Goal: Information Seeking & Learning: Learn about a topic

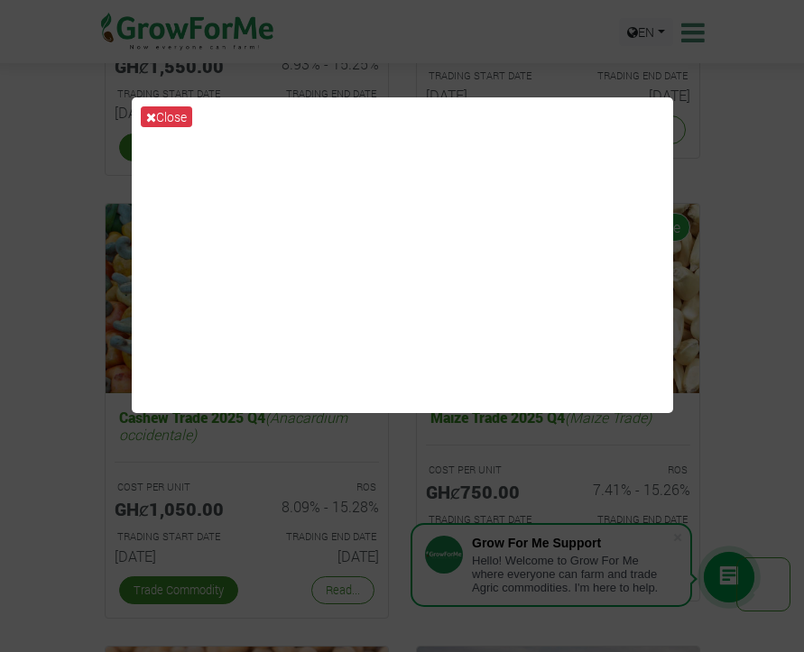
scroll to position [3123, 0]
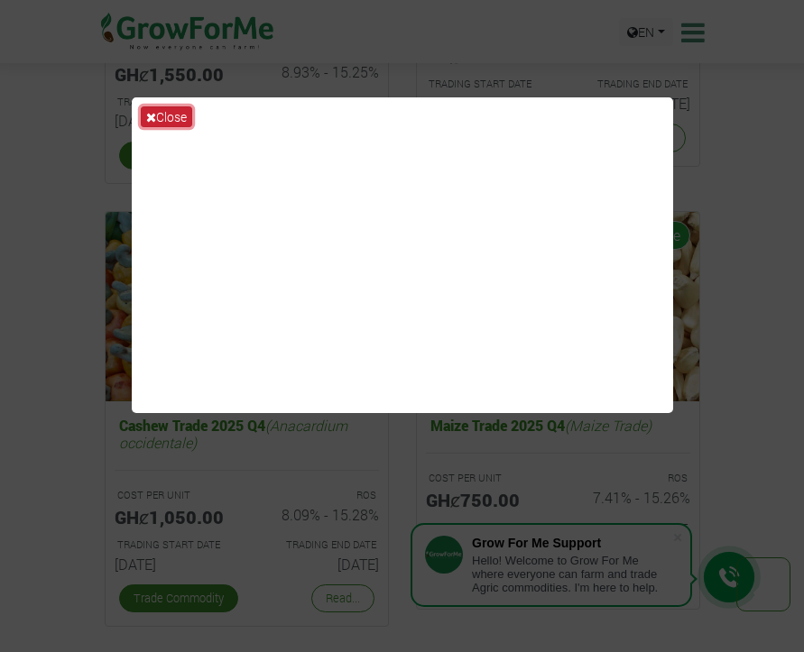
click at [149, 106] on button "Close" at bounding box center [166, 116] width 51 height 21
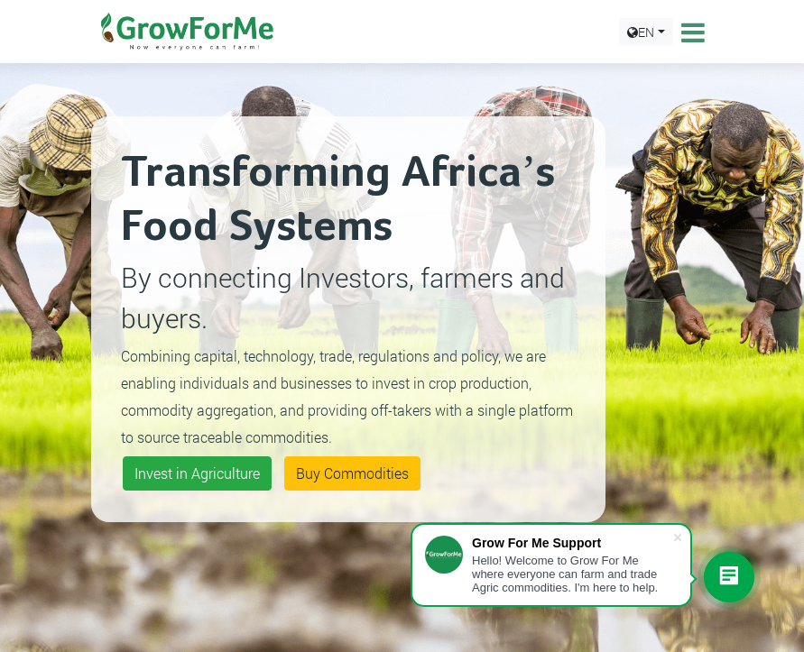
scroll to position [0, 0]
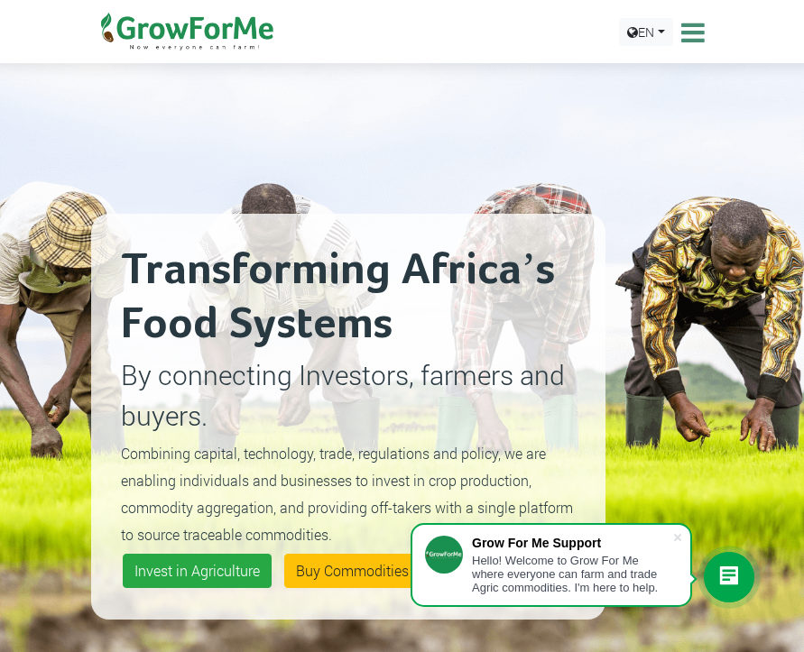
click at [687, 40] on icon at bounding box center [690, 32] width 28 height 27
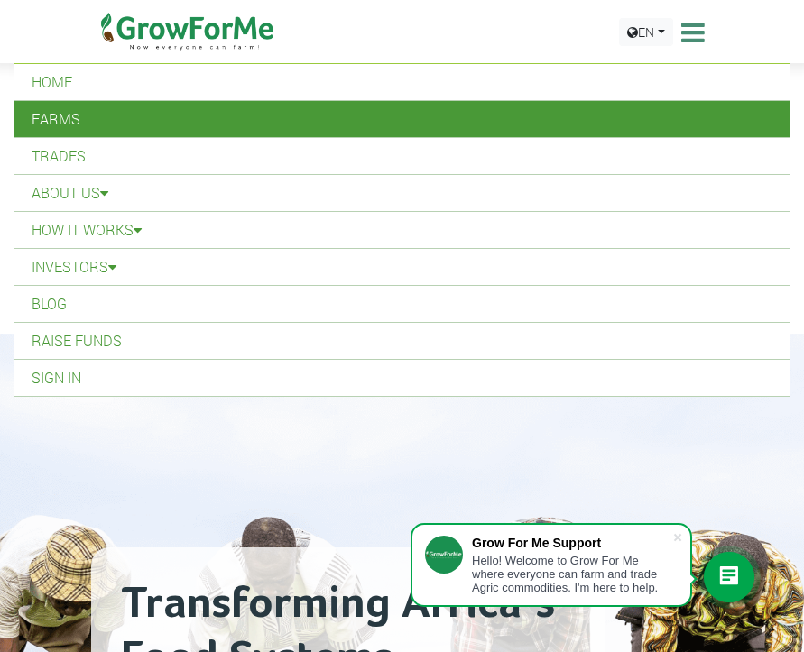
click at [87, 123] on link "Farms" at bounding box center [402, 119] width 777 height 36
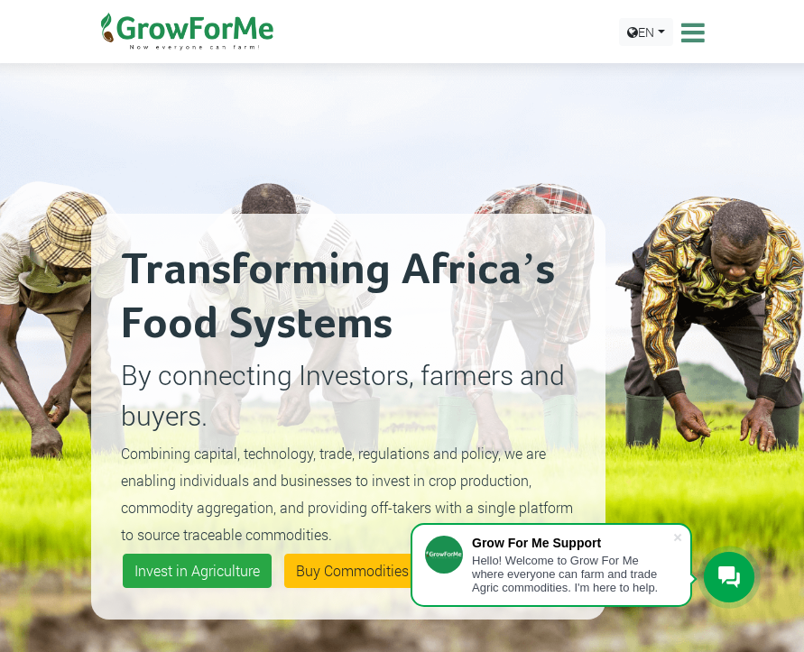
click at [682, 40] on icon at bounding box center [690, 32] width 28 height 27
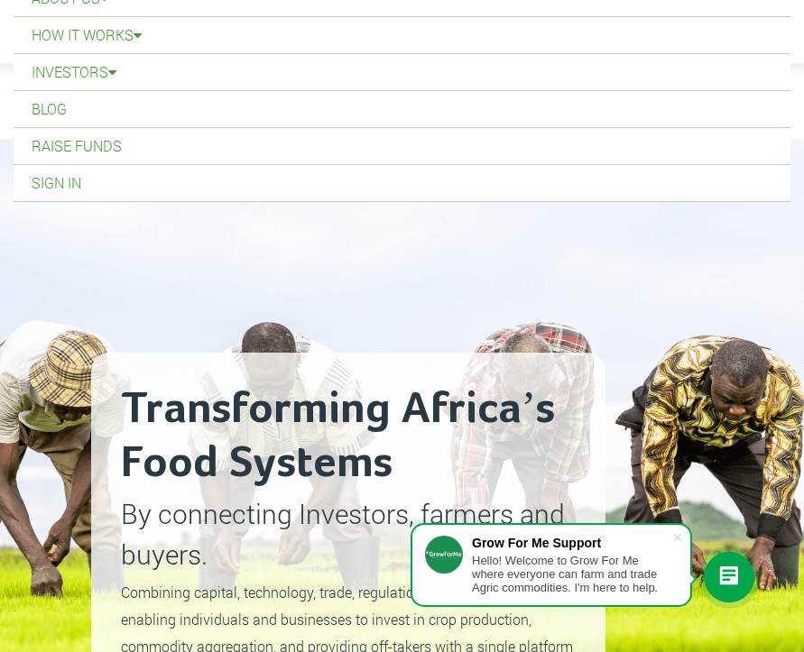
scroll to position [97, 0]
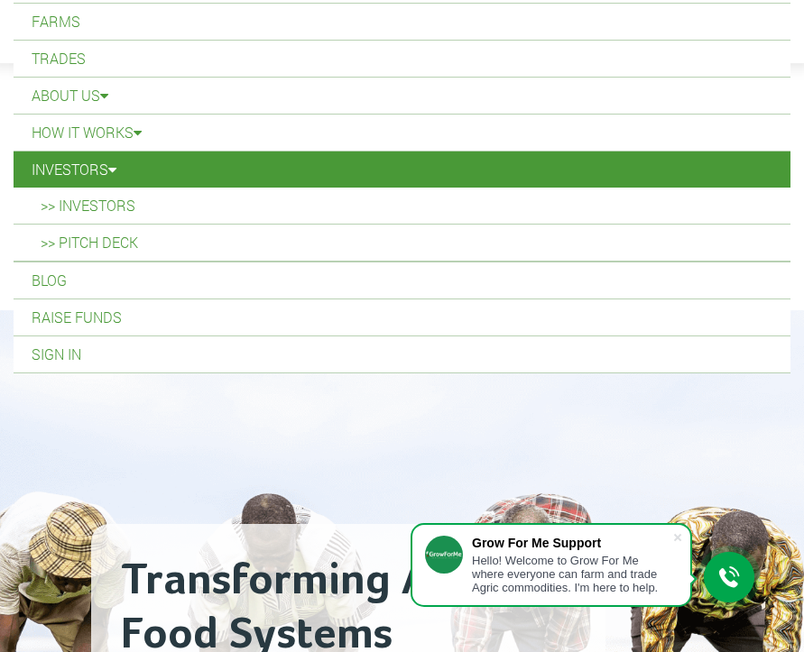
click at [245, 179] on link "Investors" at bounding box center [402, 170] width 777 height 36
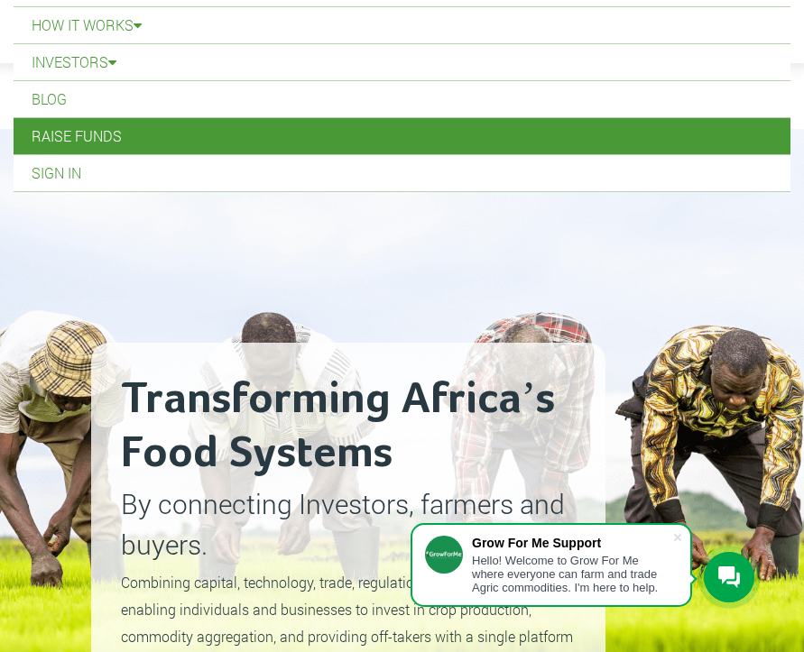
scroll to position [195, 0]
